Goal: Task Accomplishment & Management: Complete application form

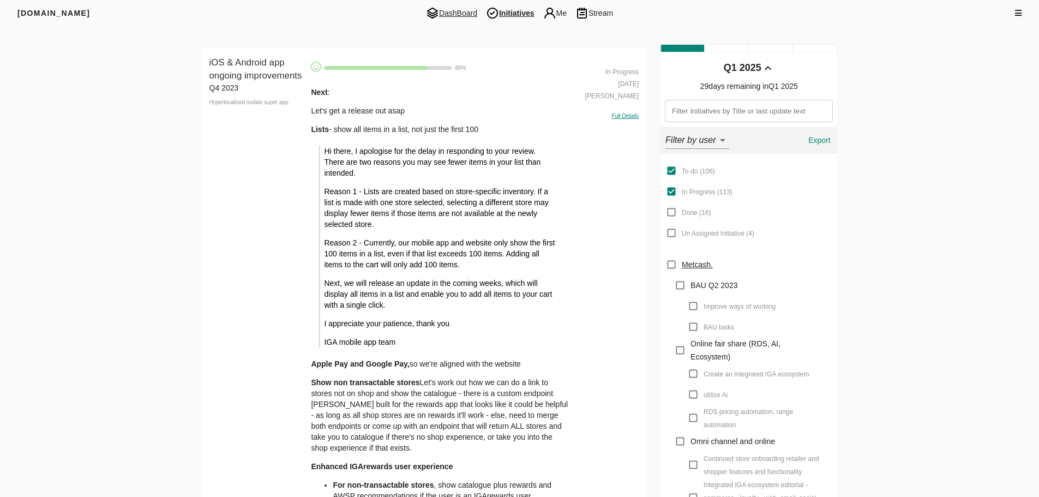
click at [460, 11] on span "DashBoard" at bounding box center [451, 13] width 60 height 13
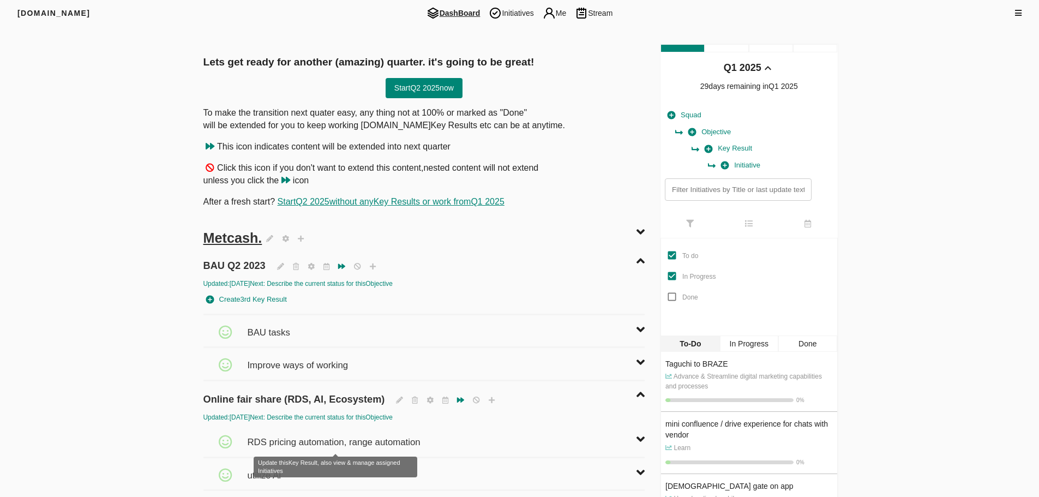
click at [348, 439] on span "RDS pricing automation, range automation" at bounding box center [335, 437] width 176 height 24
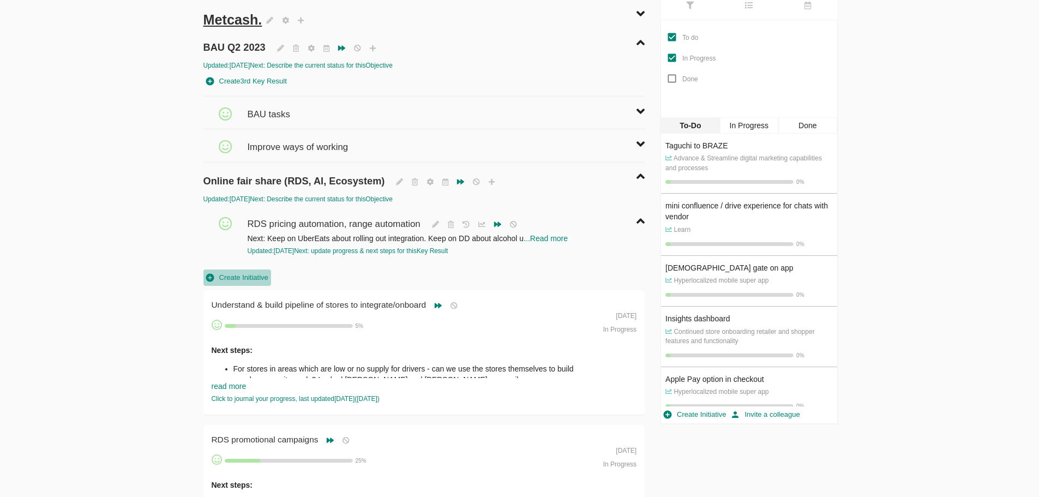
click at [242, 277] on span "Create Initiative" at bounding box center [237, 278] width 62 height 13
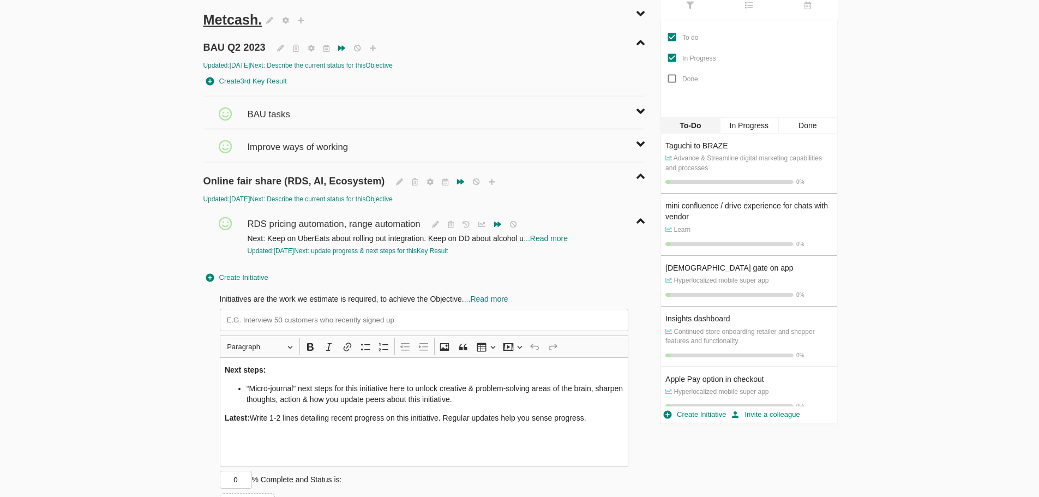
click at [325, 386] on li "“Micro-journal” next steps for this initiative here to unlock creative & proble…" at bounding box center [434, 394] width 377 height 22
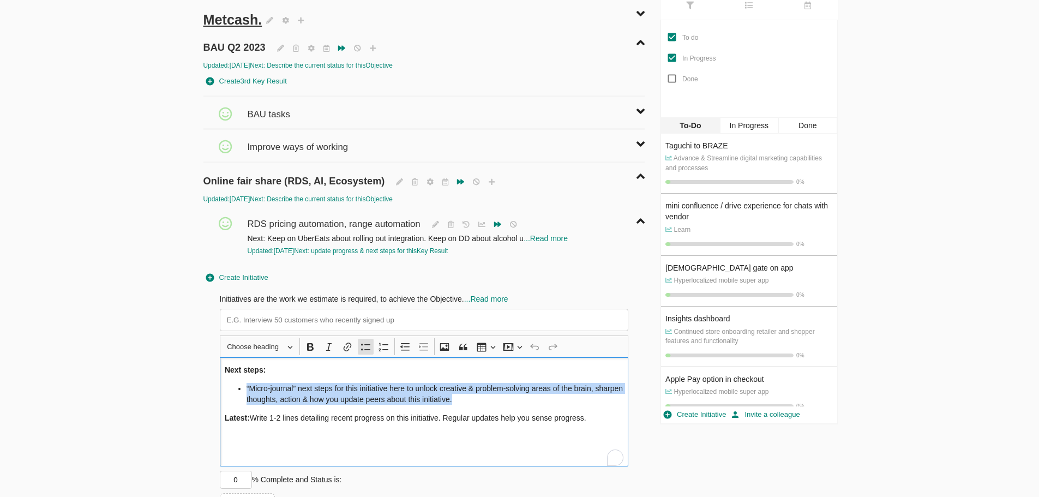
click at [325, 386] on li "“Micro-journal” next steps for this initiative here to unlock creative & proble…" at bounding box center [434, 394] width 377 height 22
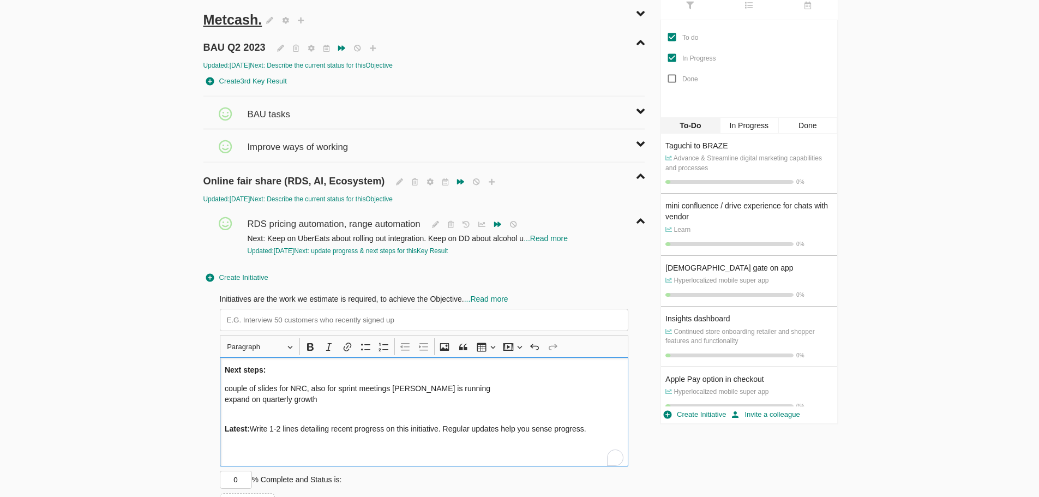
click at [310, 323] on input at bounding box center [424, 320] width 409 height 22
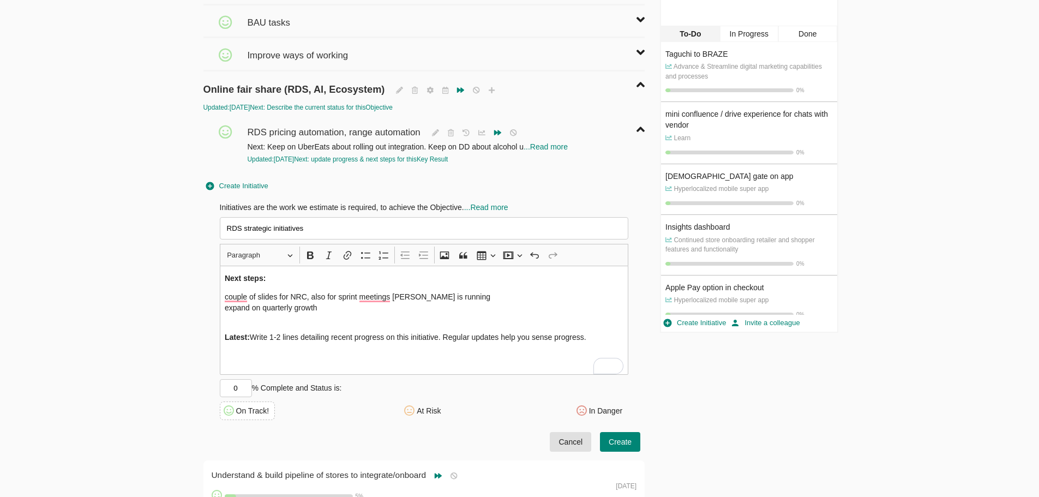
scroll to position [382, 0]
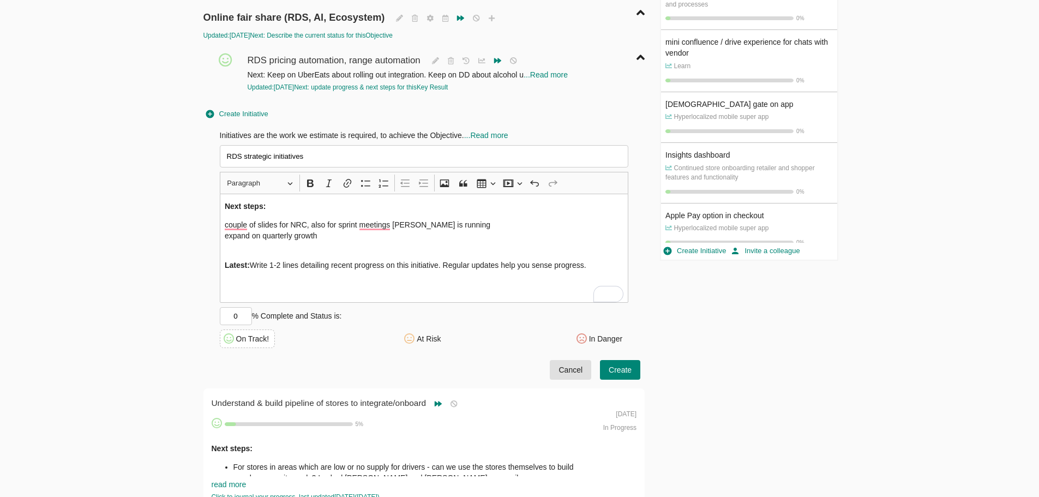
type input "RDS strategic initiatives"
click at [514, 370] on span "Create" at bounding box center [619, 370] width 23 height 14
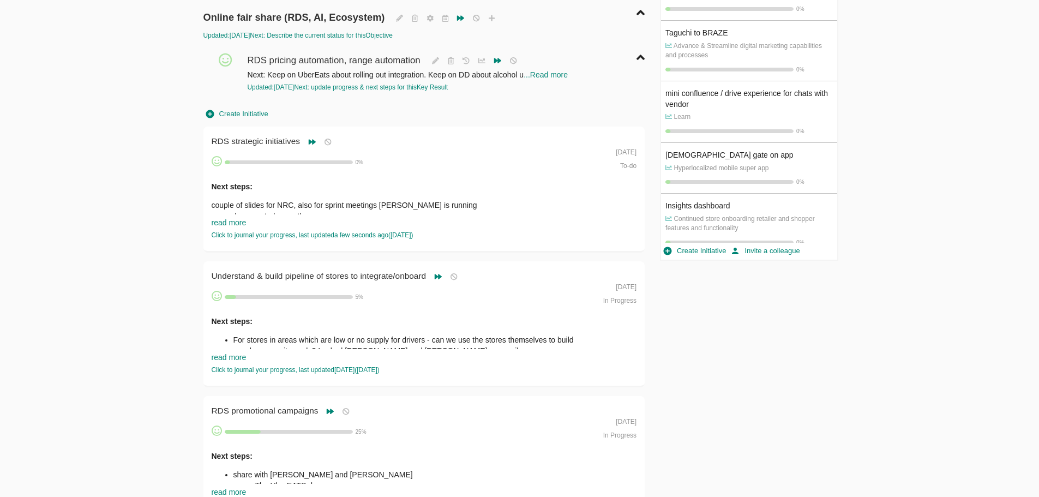
scroll to position [0, 0]
